Goal: Task Accomplishment & Management: Complete application form

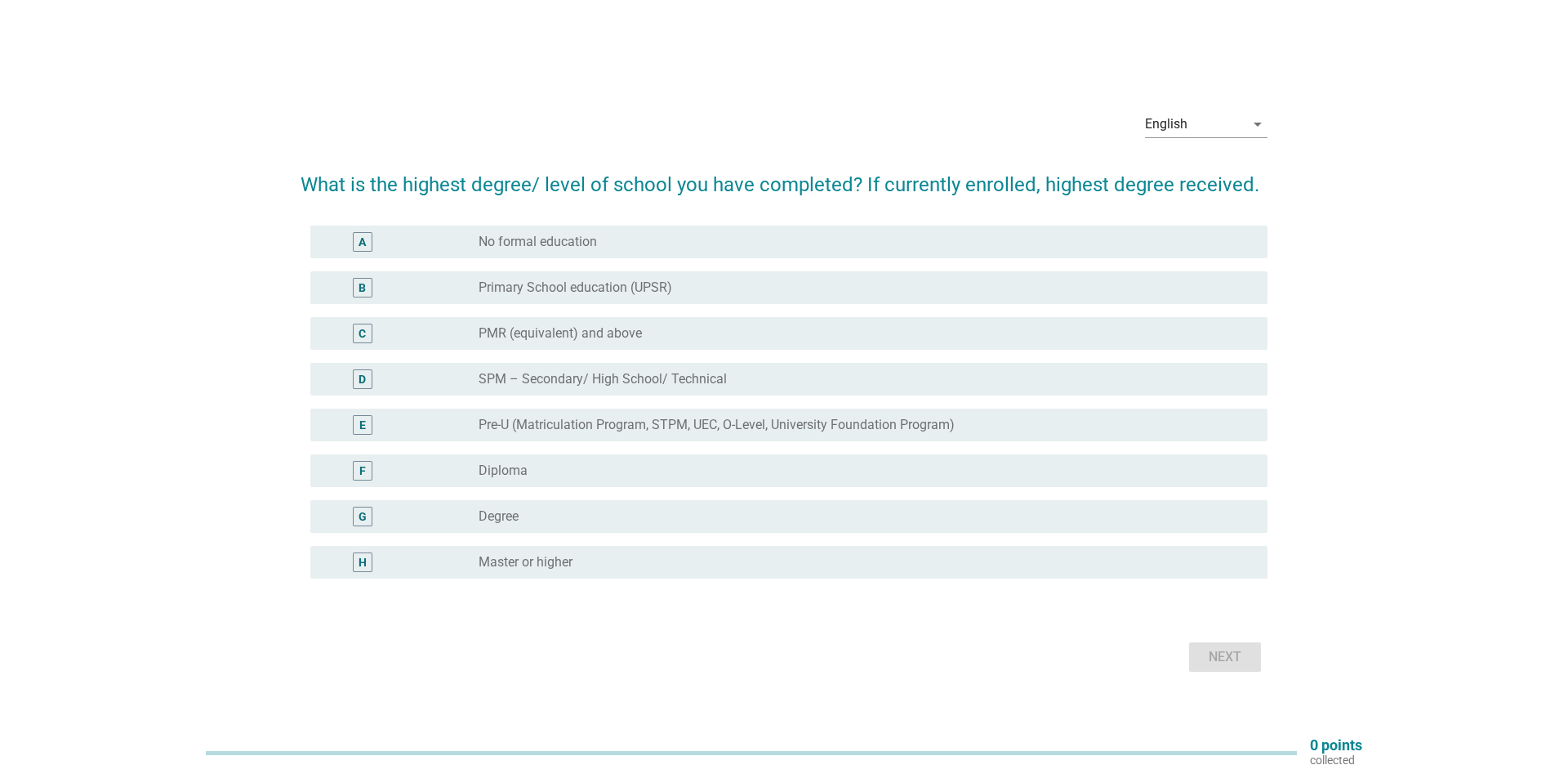
click at [572, 517] on div "radio_button_unchecked Degree" at bounding box center [859, 516] width 763 height 16
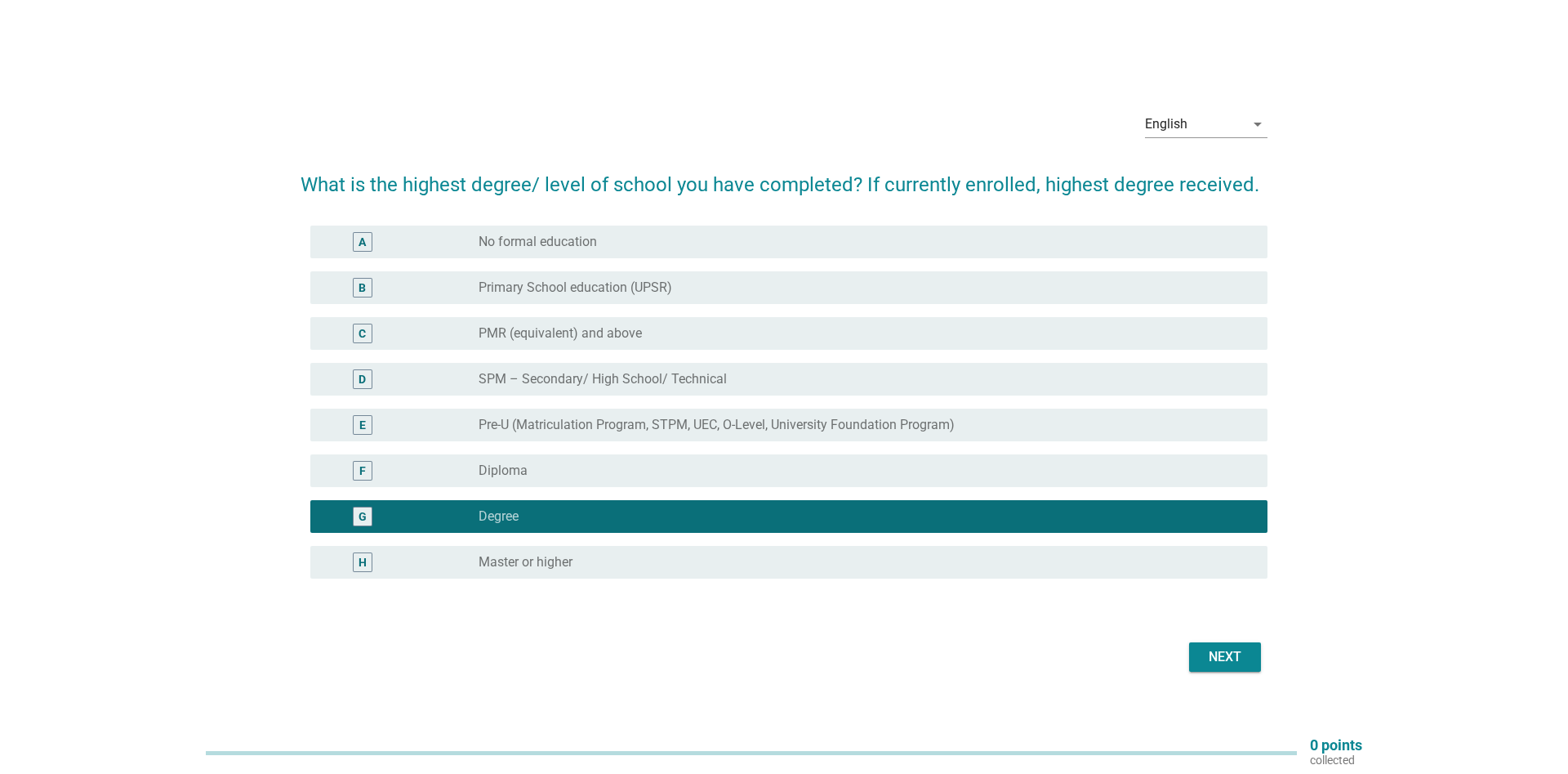
click at [1232, 653] on div "Next" at bounding box center [1226, 657] width 46 height 20
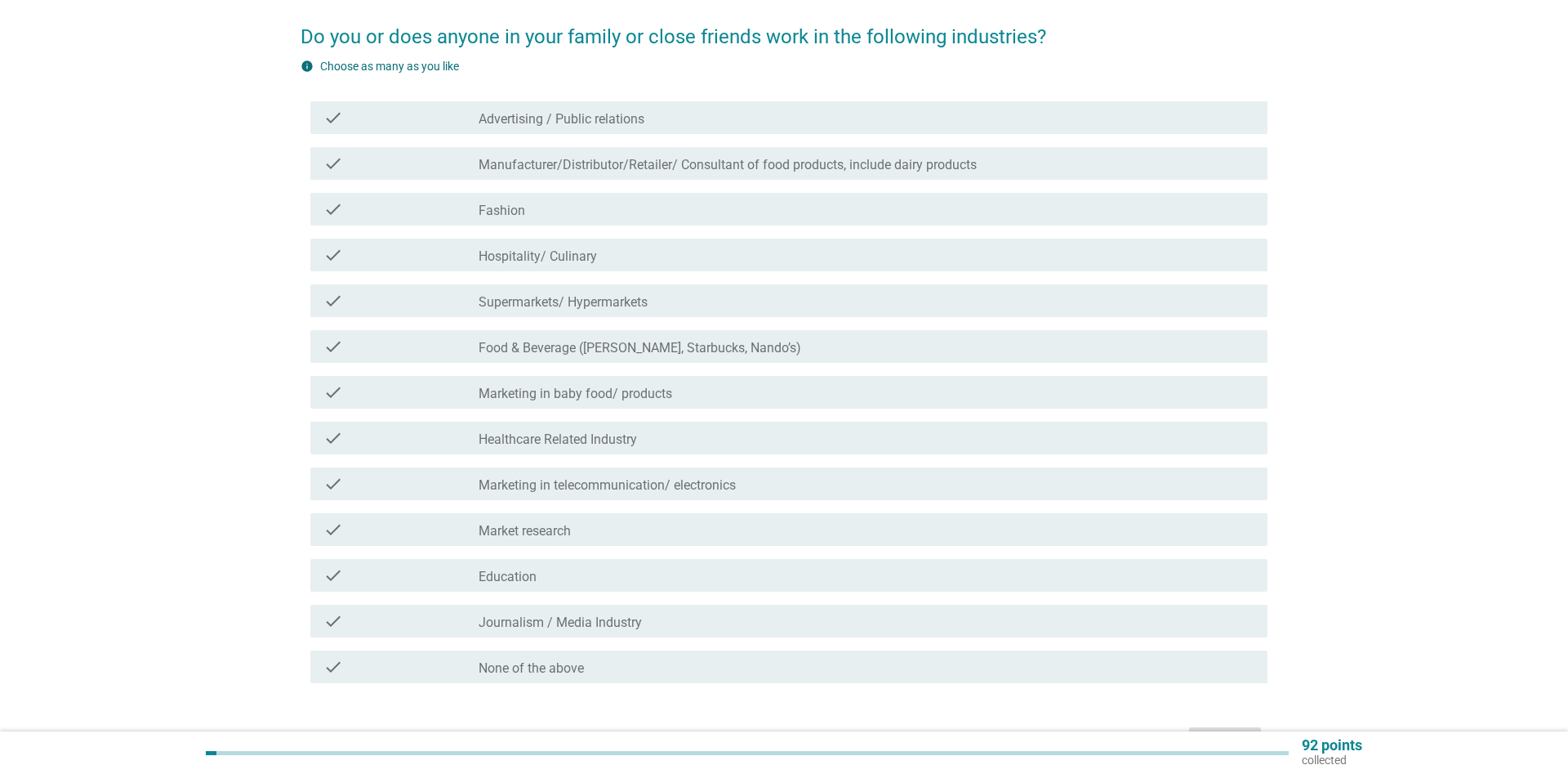
scroll to position [167, 0]
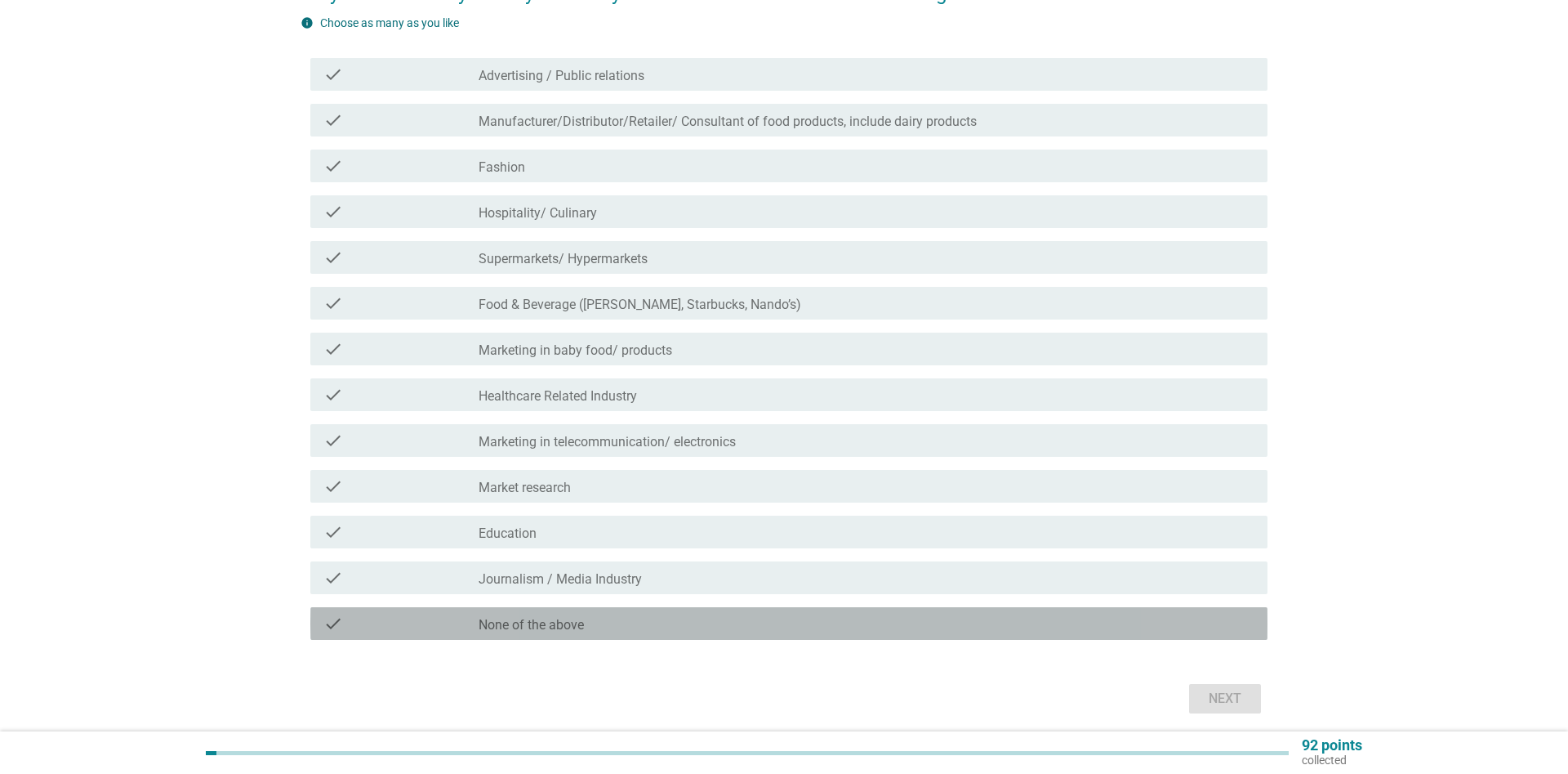
click at [560, 622] on label "None of the above" at bounding box center [530, 624] width 105 height 16
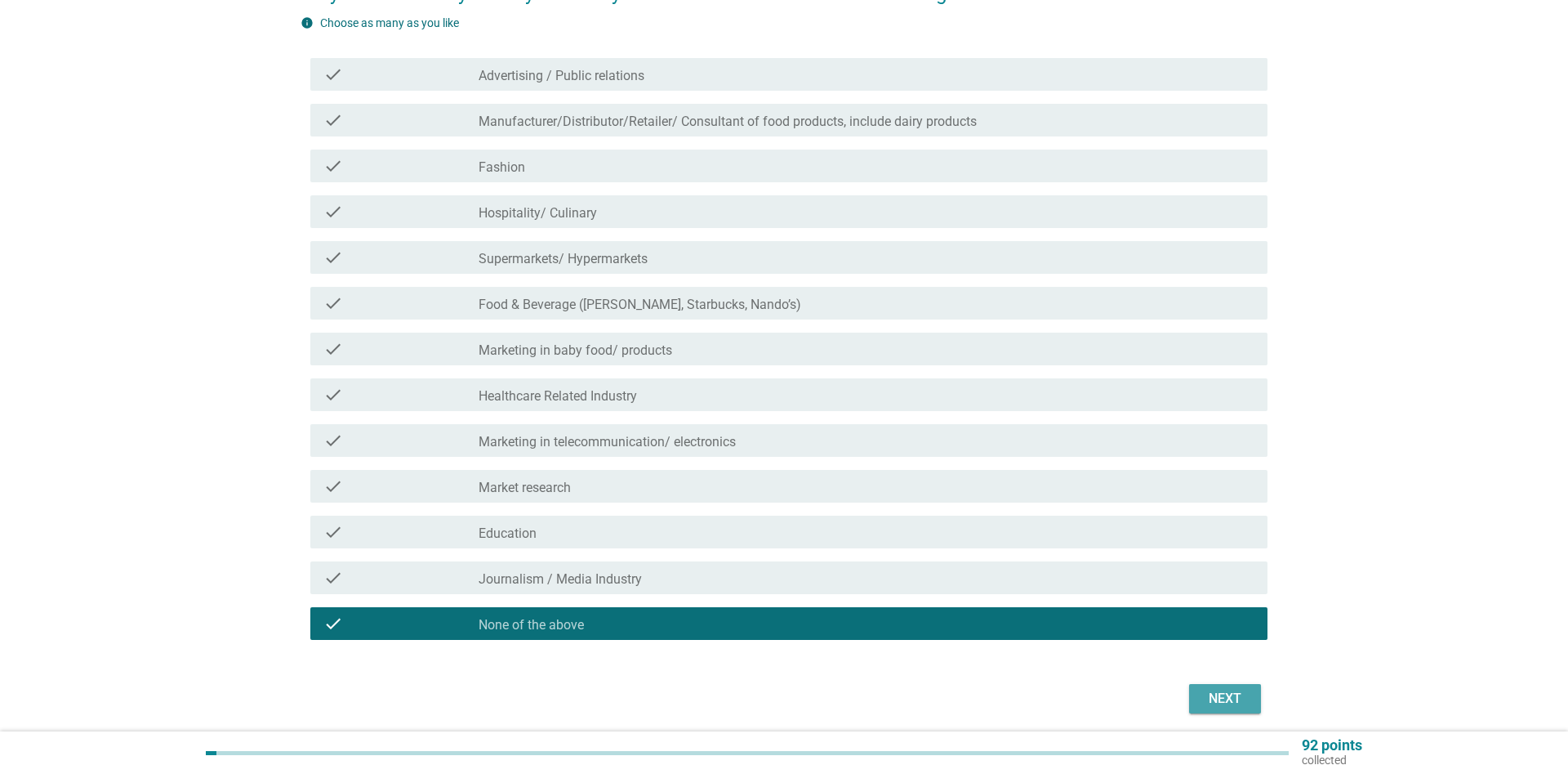
click at [1232, 698] on div "Next" at bounding box center [1226, 698] width 46 height 20
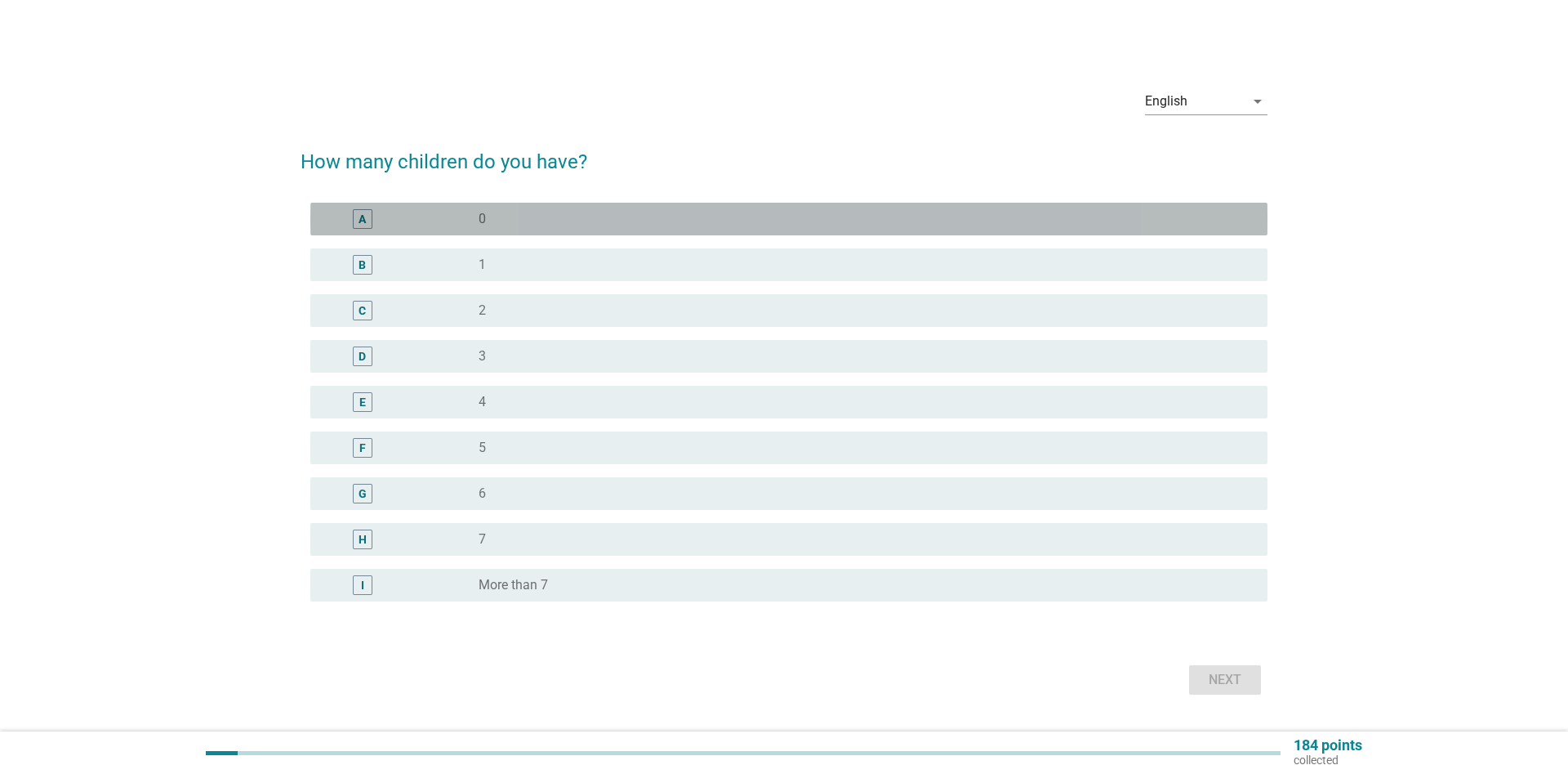
click at [369, 221] on div "A" at bounding box center [362, 219] width 20 height 20
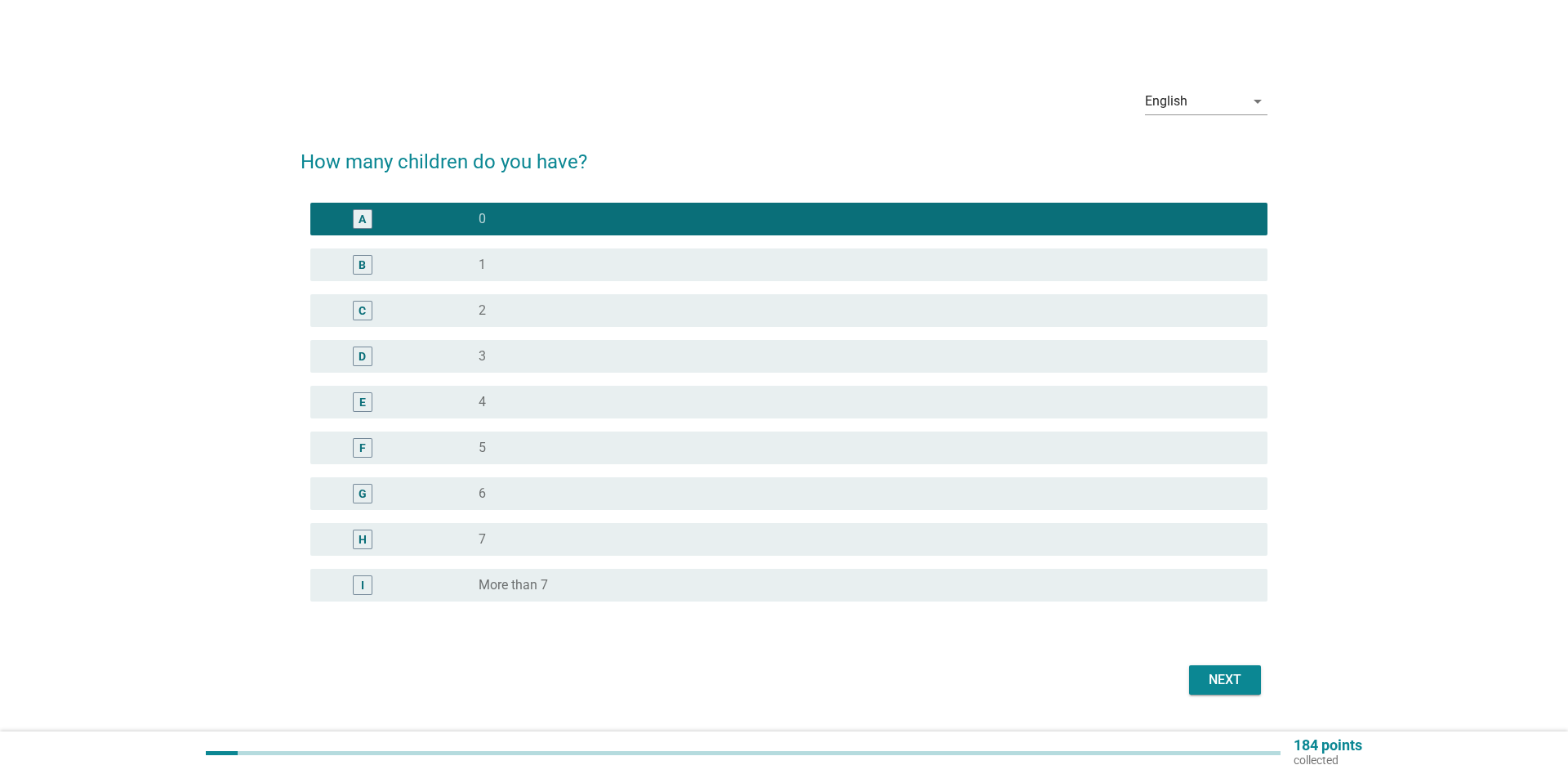
click at [1237, 678] on div "Next" at bounding box center [1226, 679] width 46 height 20
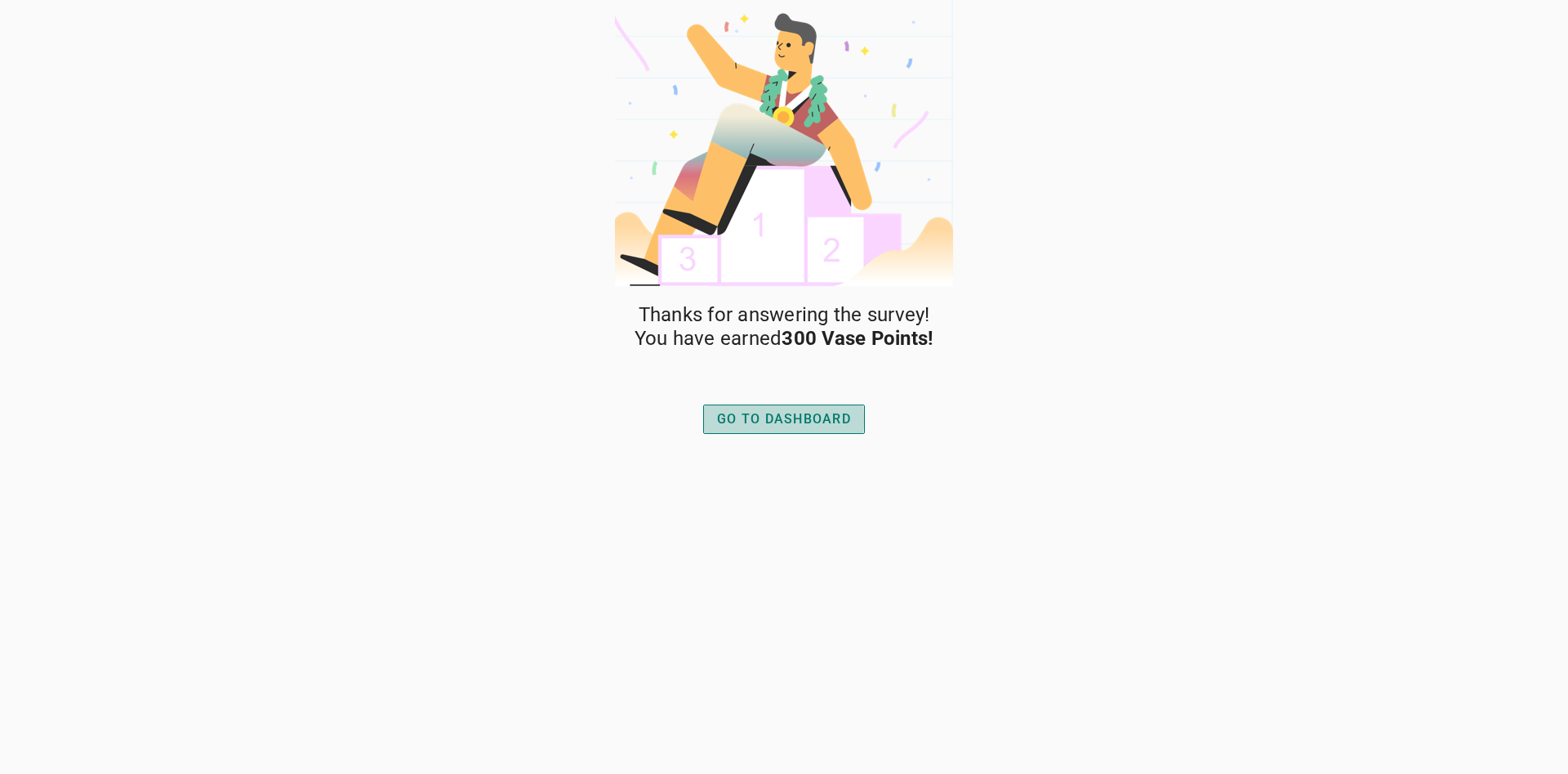
click at [823, 419] on div "GO TO DASHBOARD" at bounding box center [784, 419] width 134 height 20
